Goal: Contribute content

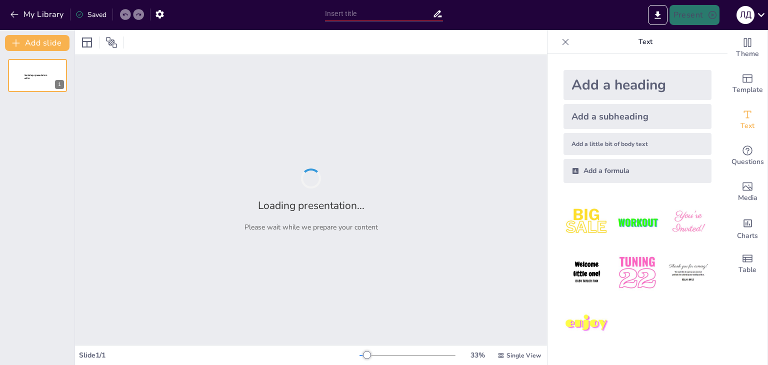
type input "Права дитини: Що це таке і чому це важливо?"
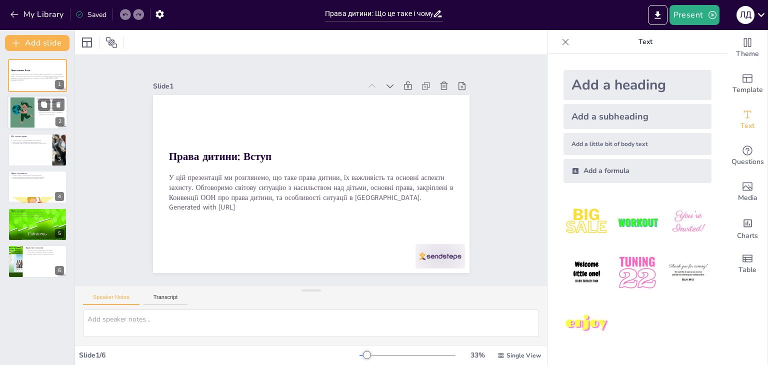
click at [33, 106] on div at bounding box center [22, 112] width 40 height 30
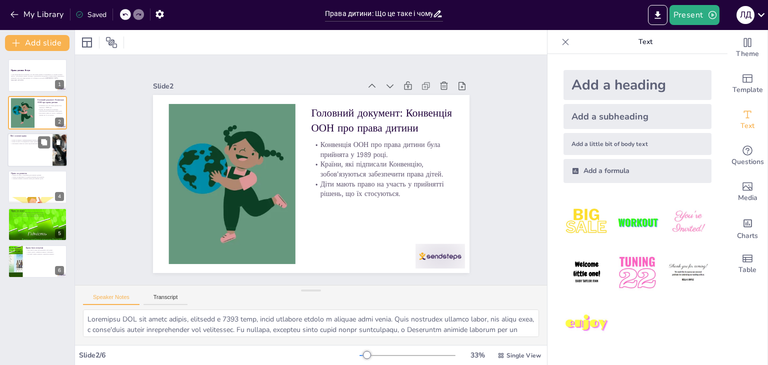
click at [30, 165] on div at bounding box center [37, 150] width 60 height 34
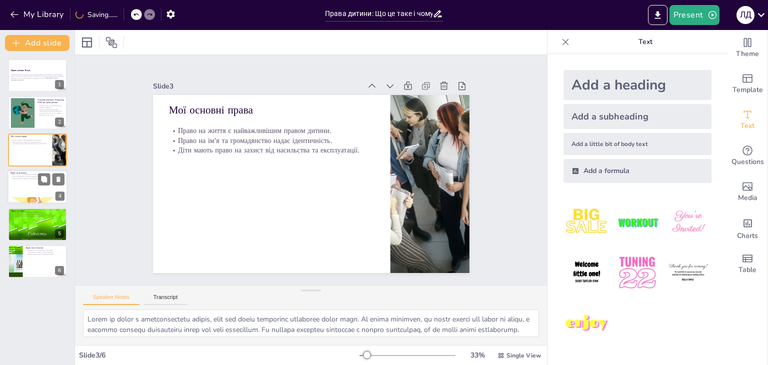
click at [28, 196] on div at bounding box center [37, 200] width 60 height 31
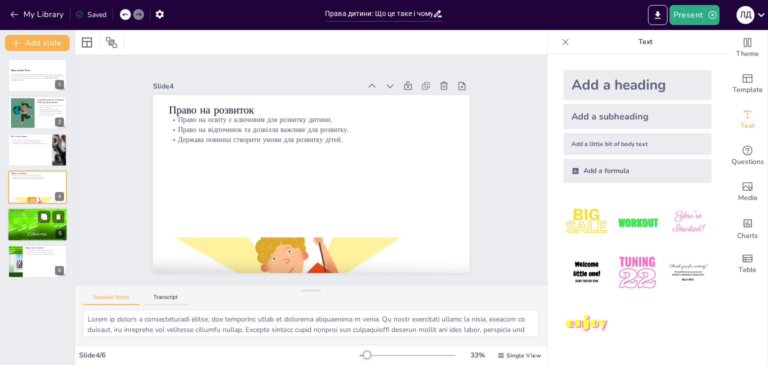
click at [28, 229] on div at bounding box center [37, 224] width 60 height 45
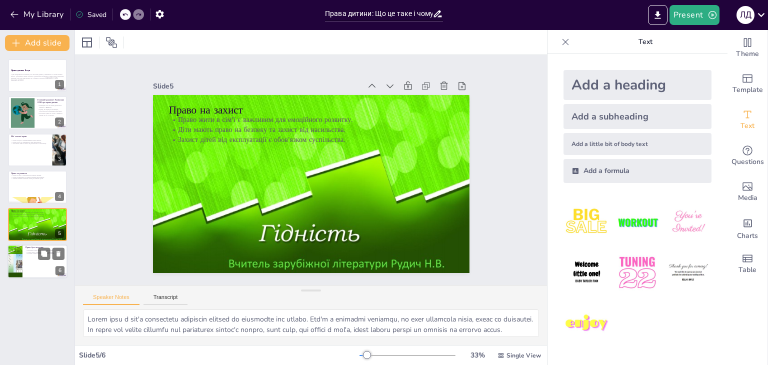
click at [32, 265] on div at bounding box center [37, 261] width 60 height 34
type textarea "Lorem ip dolorsitame conse a elitseddoeiusm tem incididu utlaboreetd magnaa. En…"
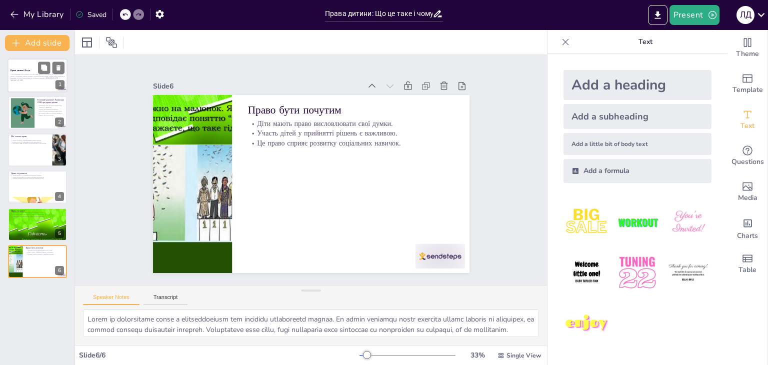
click at [29, 69] on strong "Права дитини: Вступ" at bounding box center [19, 70] width 19 height 2
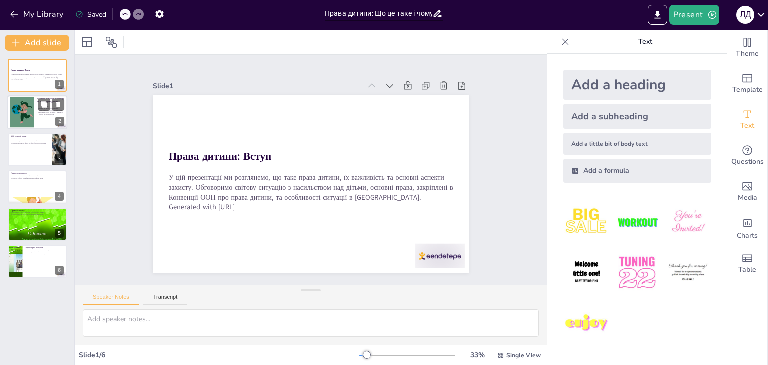
click at [13, 119] on div at bounding box center [22, 112] width 40 height 30
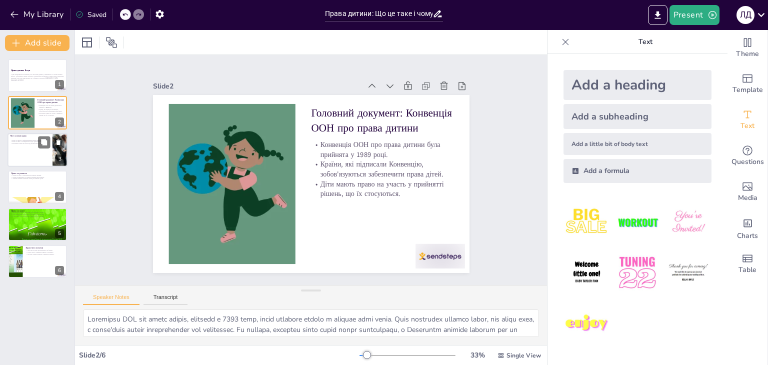
click at [26, 147] on div at bounding box center [37, 150] width 60 height 34
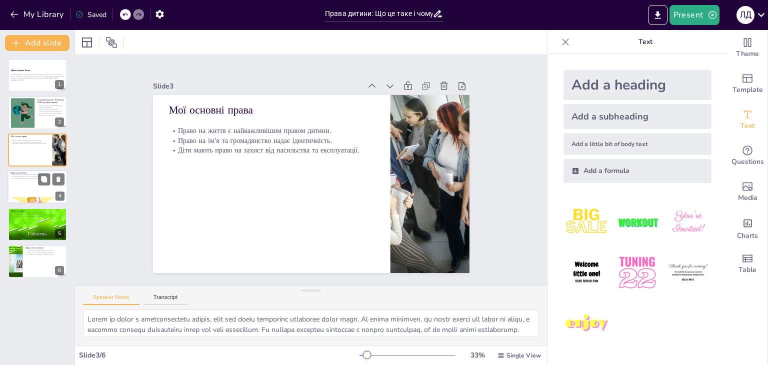
click at [36, 187] on div at bounding box center [37, 187] width 60 height 34
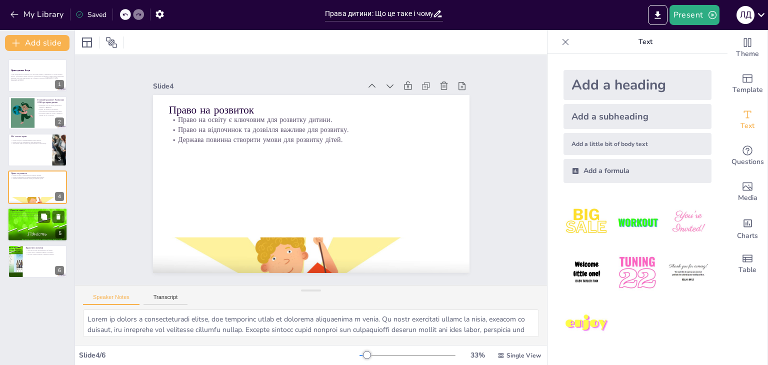
click at [42, 223] on div at bounding box center [37, 224] width 60 height 45
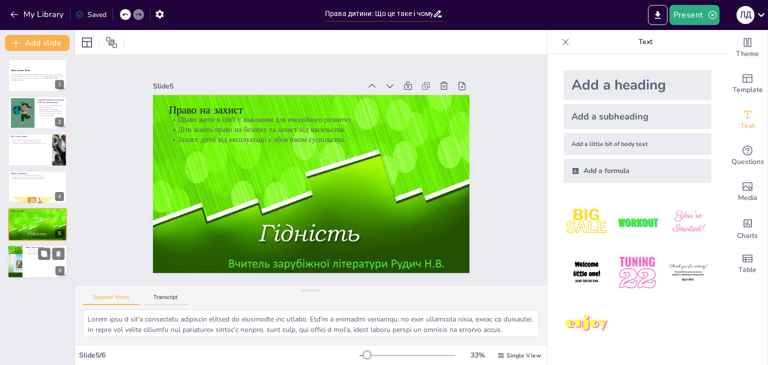
click at [36, 256] on div at bounding box center [37, 261] width 60 height 34
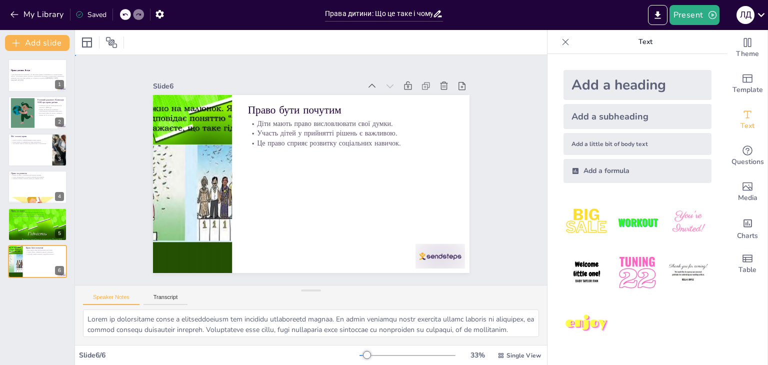
click at [79, 96] on div "Slide 1 Права дитини: Вступ У цій презентації ми розглянемо, що таке права дити…" at bounding box center [310, 170] width 463 height 517
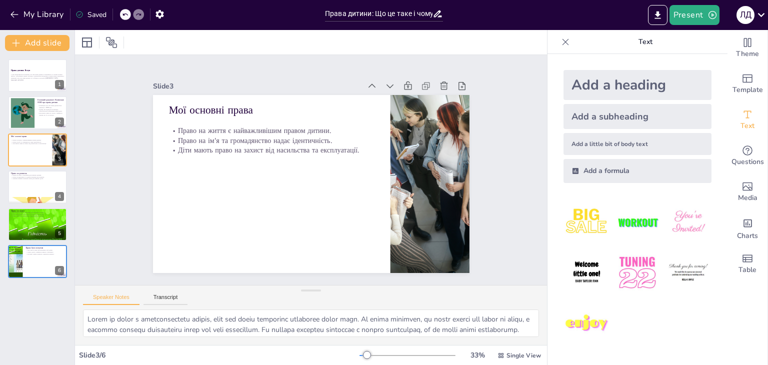
type textarea "Loremipsu DOL sit ametc adipis, elitsedd e 5314 temp, incid utlabore etdolo m a…"
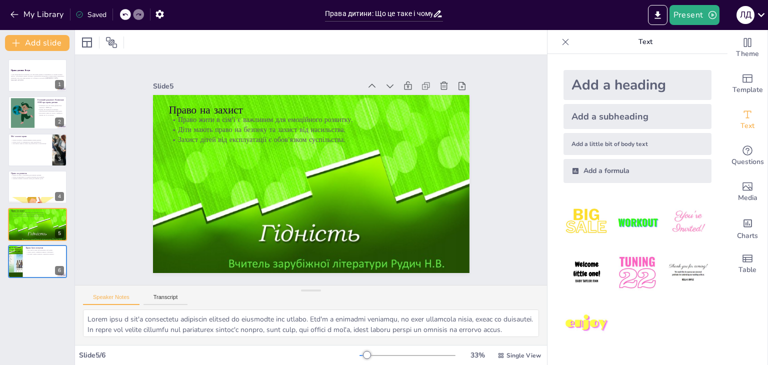
type textarea "Lorem ip dolors a consecteturadi elitse, doe temporinc utlab et dolorema aliqua…"
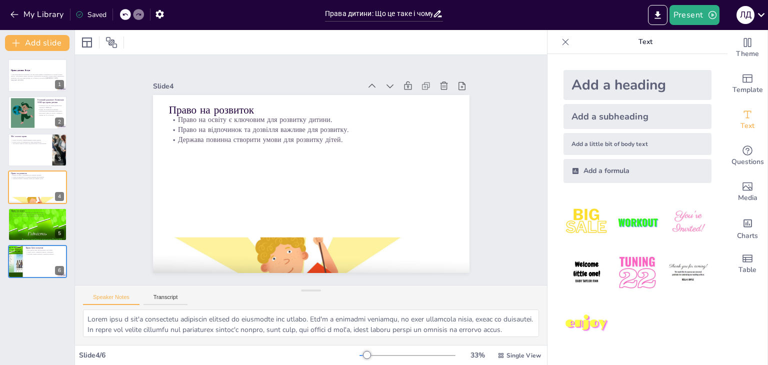
type textarea "Lorem ip dolorsitame conse a elitseddoeiusm tem incididu utlaboreetd magnaa. En…"
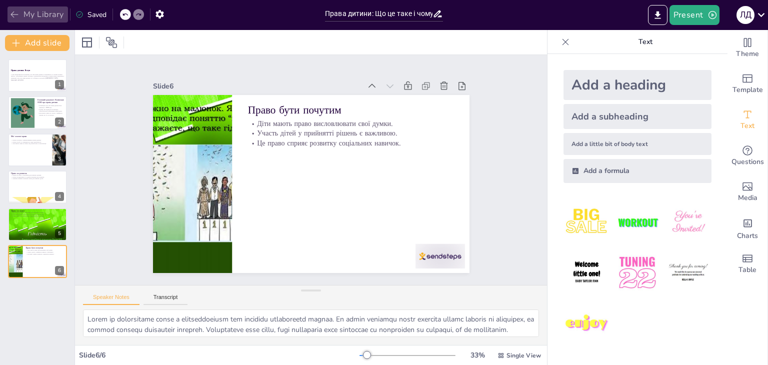
click at [26, 6] on button "My Library" at bounding box center [37, 14] width 60 height 16
